Goal: Find contact information: Find contact information

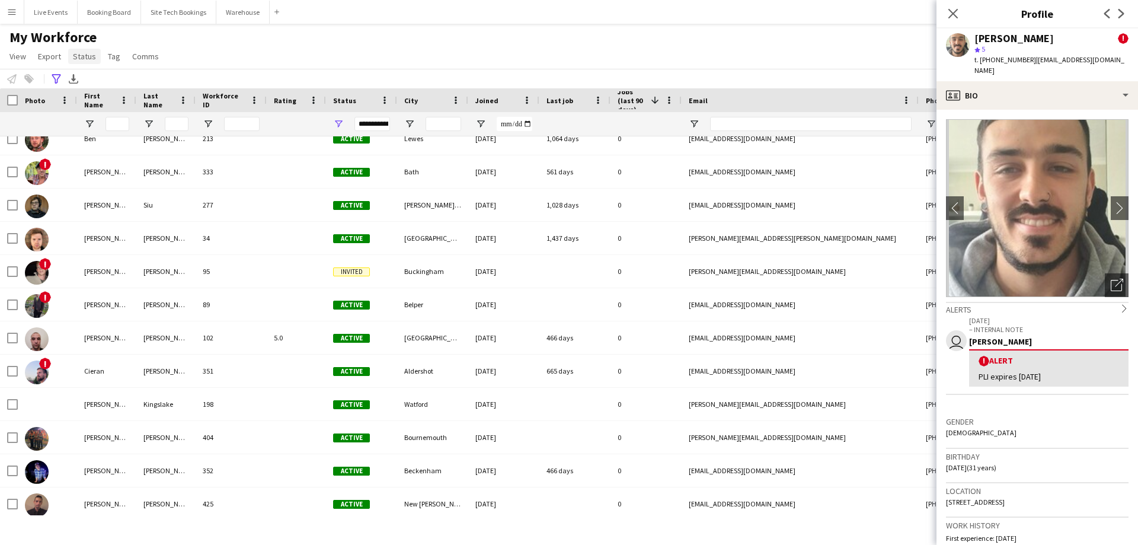
scroll to position [1542, 0]
click at [43, 11] on button "Live Events Close" at bounding box center [50, 12] width 53 height 23
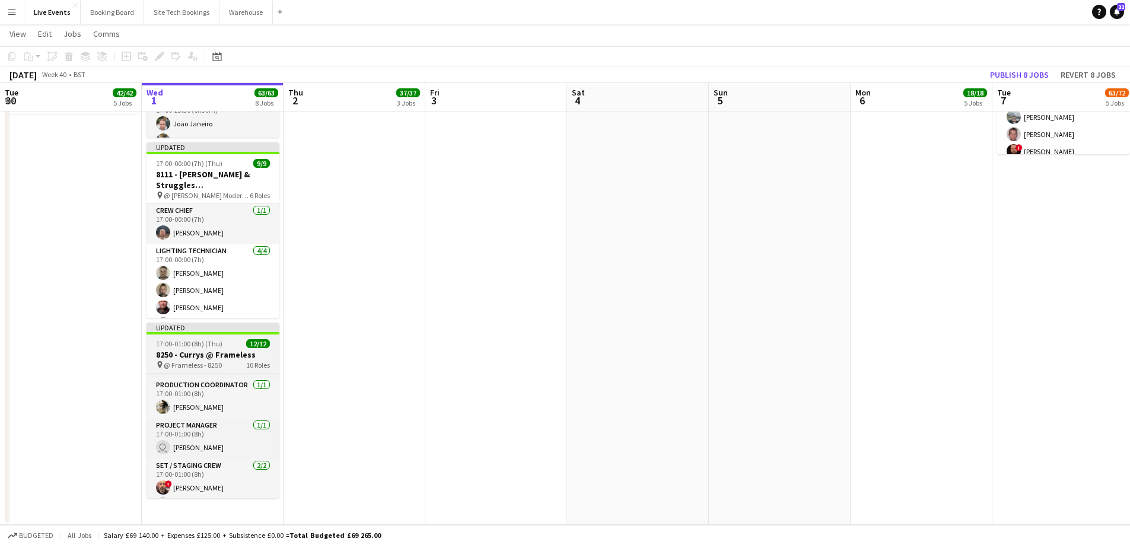
scroll to position [53, 0]
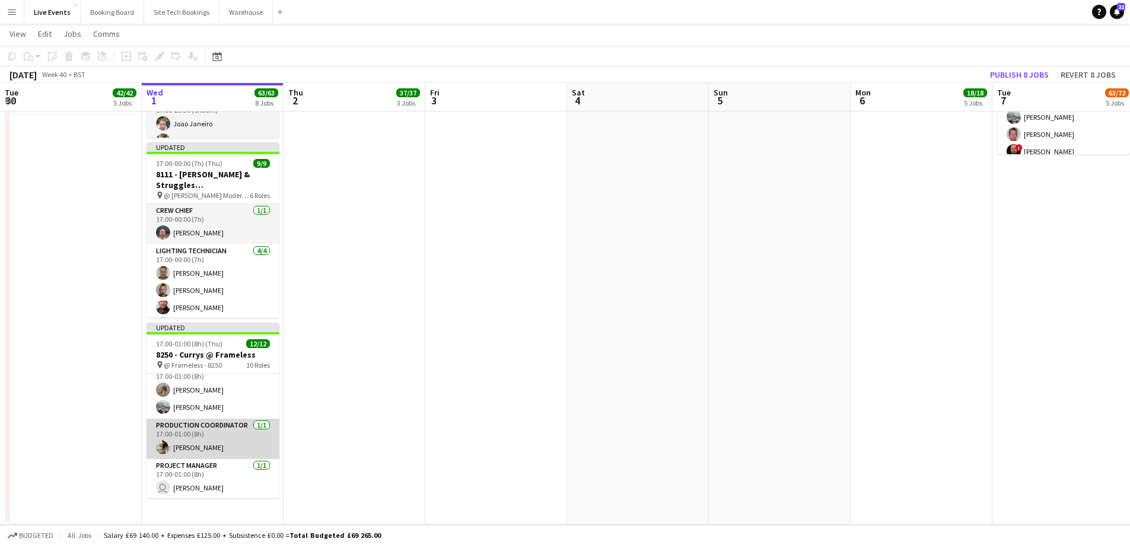
click at [204, 432] on app-card-role "Production Coordinator [DATE] 17:00-01:00 (8h) [PERSON_NAME]" at bounding box center [212, 439] width 133 height 40
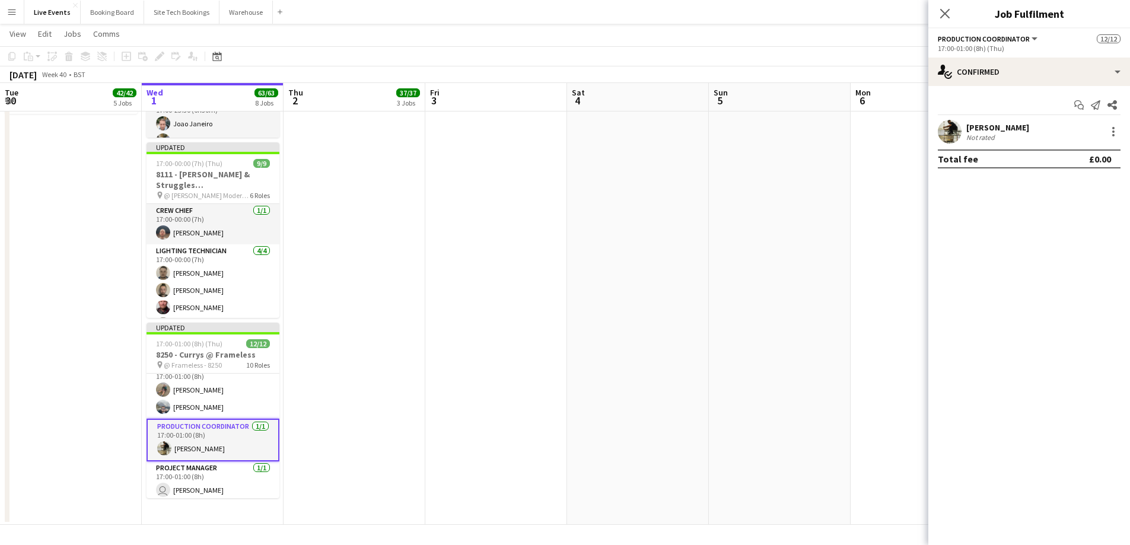
click at [983, 125] on div "[PERSON_NAME]" at bounding box center [997, 127] width 63 height 11
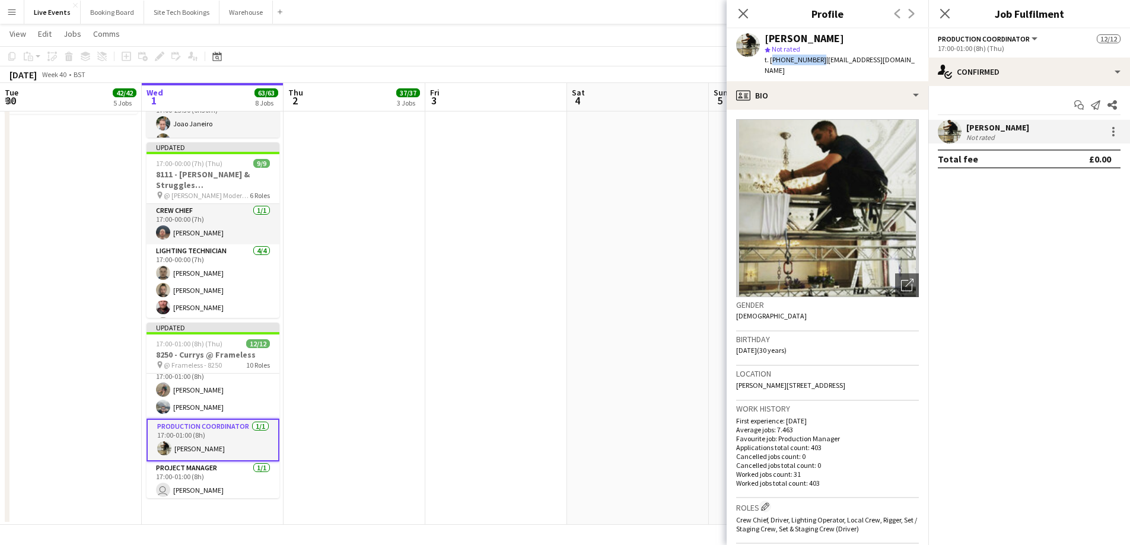
drag, startPoint x: 770, startPoint y: 60, endPoint x: 815, endPoint y: 62, distance: 44.5
click at [815, 62] on span "t. [PHONE_NUMBER]" at bounding box center [795, 59] width 62 height 9
click at [741, 14] on icon "Close pop-in" at bounding box center [742, 13] width 11 height 11
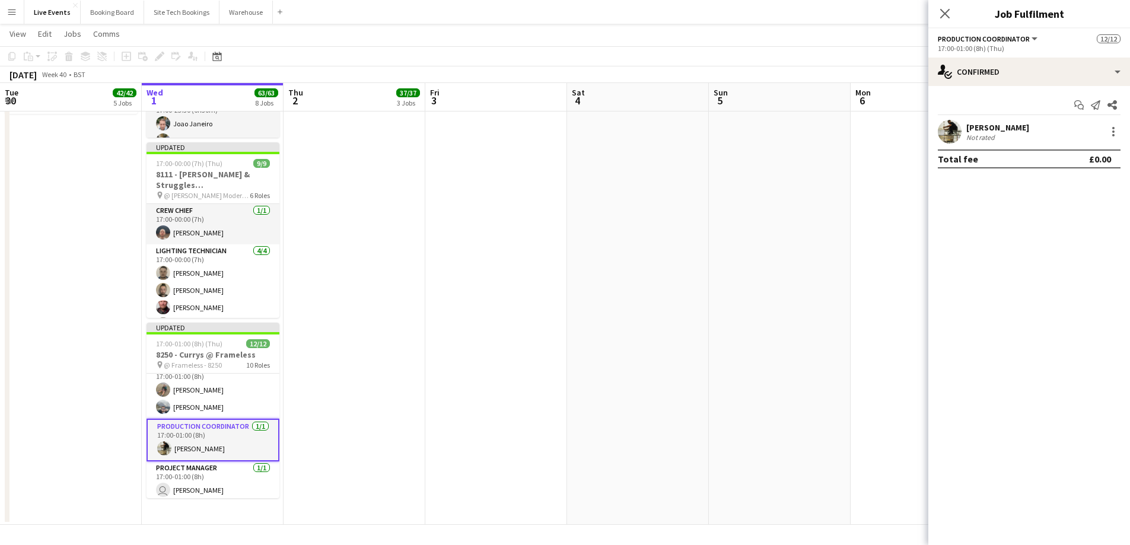
click at [943, 15] on icon at bounding box center [944, 13] width 9 height 9
